Goal: Information Seeking & Learning: Learn about a topic

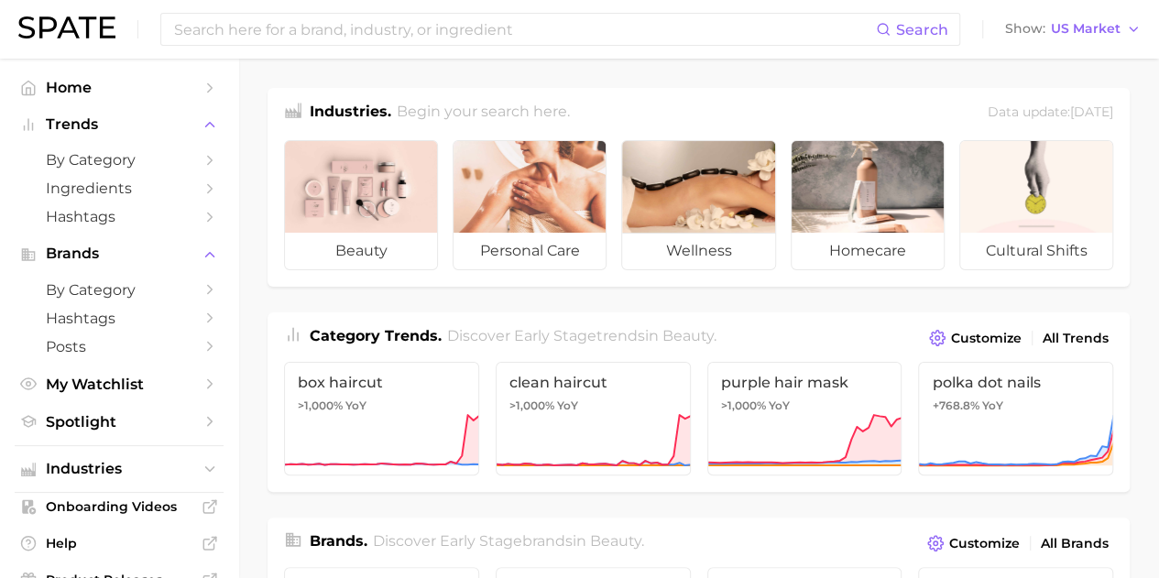
click at [332, 33] on input at bounding box center [524, 29] width 704 height 31
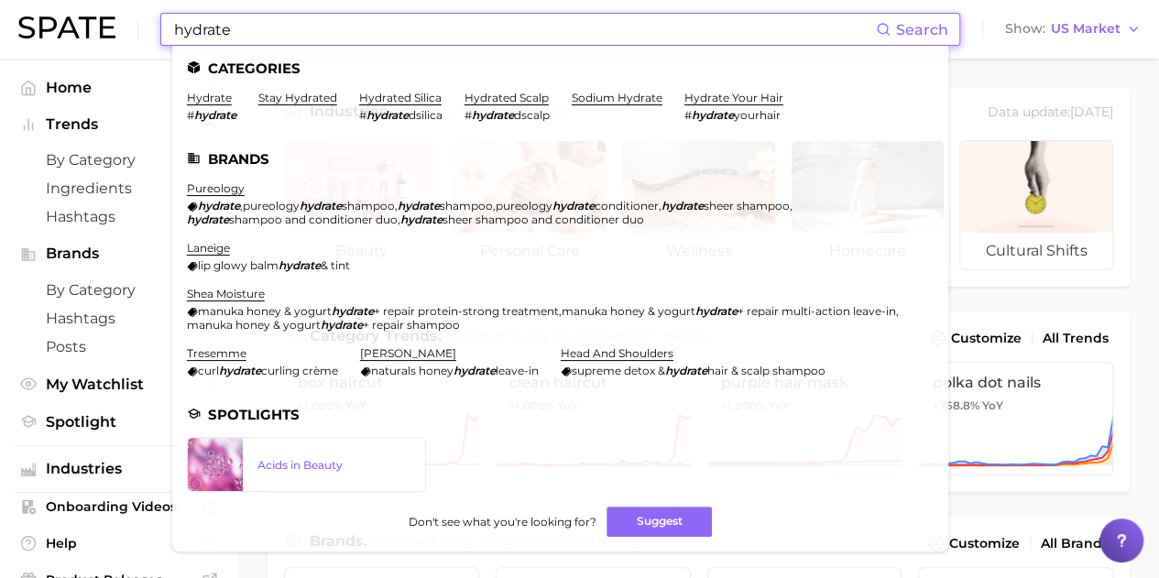
type input "hydrate"
click at [214, 94] on link "hydrate" at bounding box center [209, 98] width 45 height 14
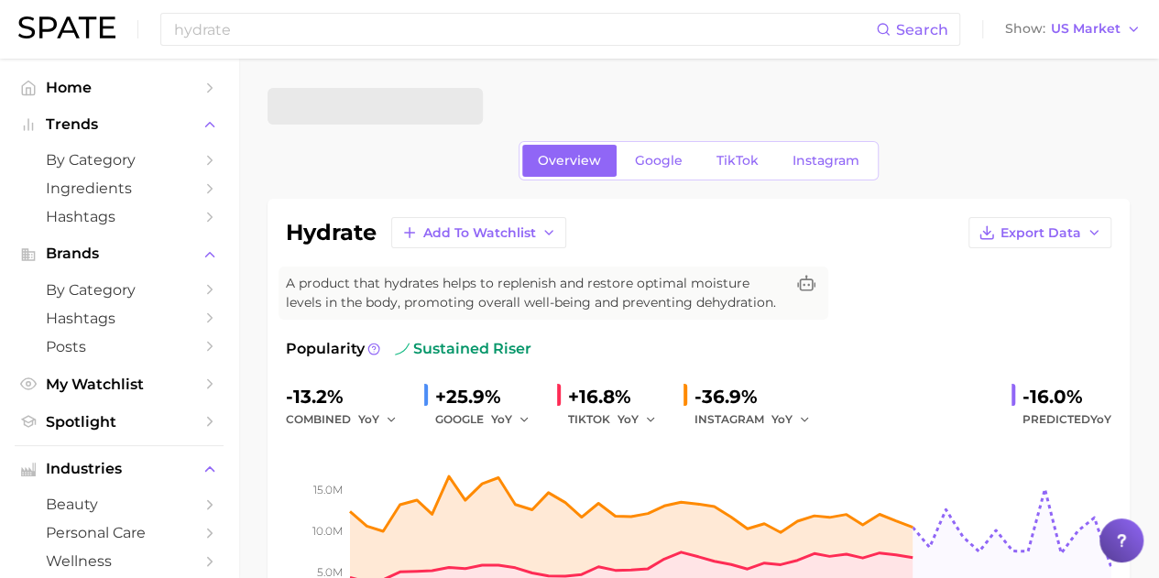
click at [669, 155] on span "Google" at bounding box center [659, 161] width 48 height 16
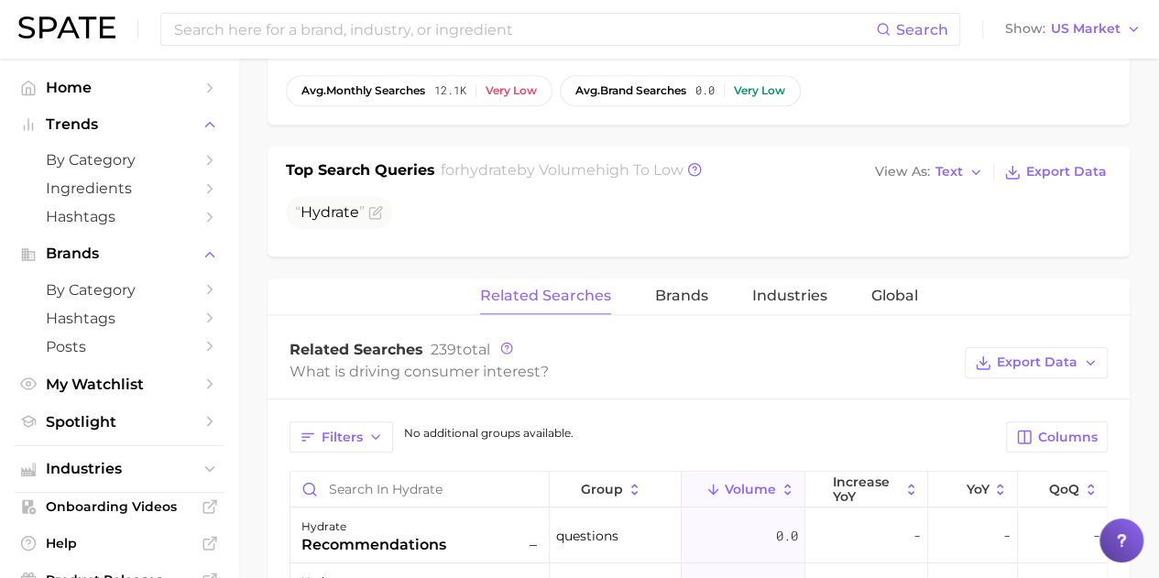
scroll to position [641, 0]
